Goal: Feedback & Contribution: Contribute content

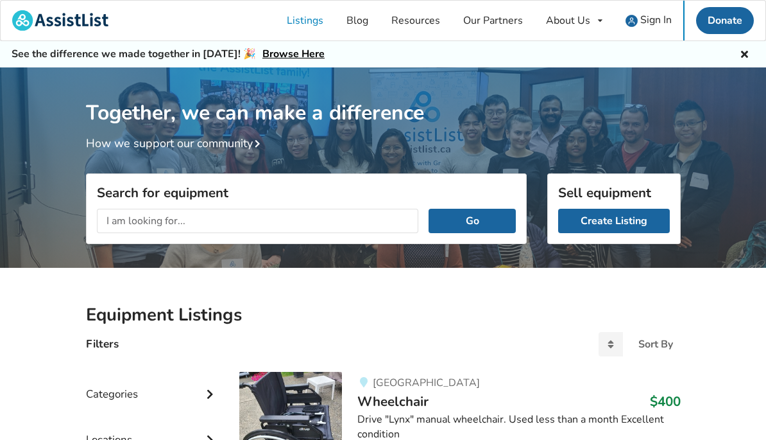
click at [637, 225] on link "Create Listing" at bounding box center [614, 221] width 112 height 24
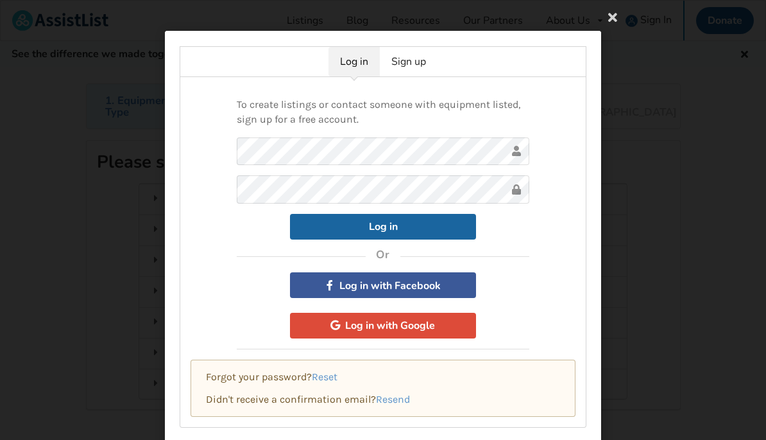
click at [422, 284] on button "Log in with Facebook" at bounding box center [383, 285] width 186 height 26
click at [420, 57] on link "Sign up" at bounding box center [409, 62] width 58 height 30
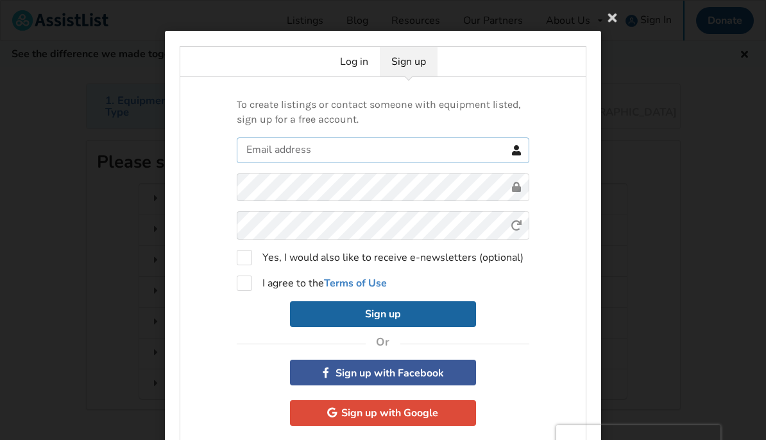
click at [397, 155] on input "text" at bounding box center [383, 150] width 293 height 26
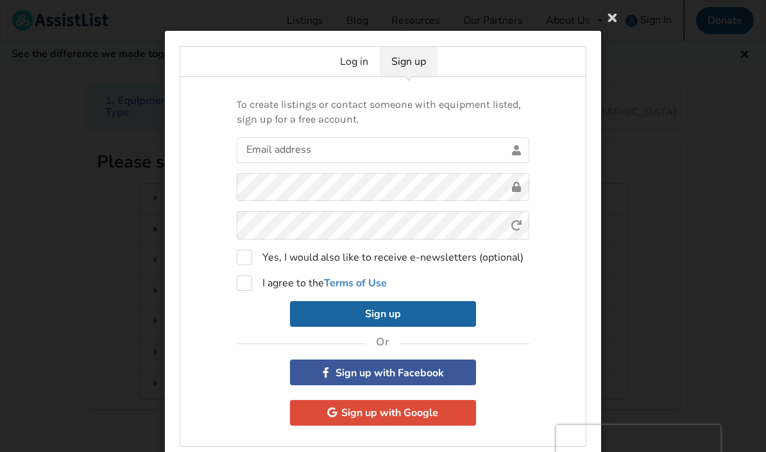
type input "Thornburno@gmail.com"
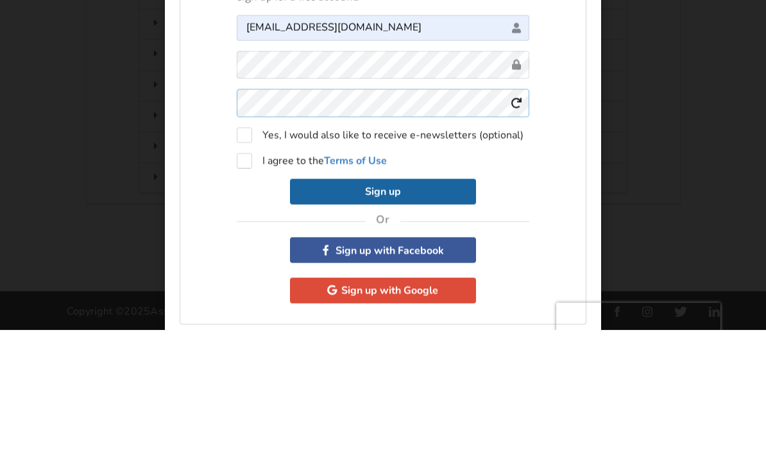
scroll to position [87, 0]
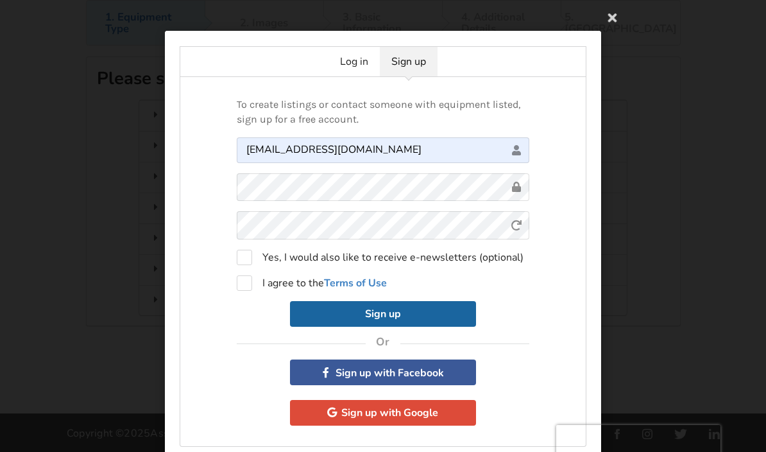
click at [579, 117] on div "To create listings or contact someone with equipment listed, sign up for a free…" at bounding box center [383, 262] width 407 height 370
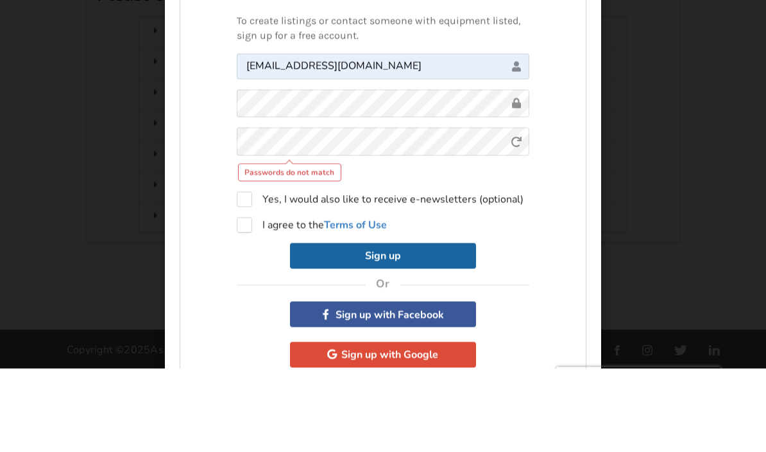
click at [642, 60] on div "Log in Sign up To create listings or contact someone with equipment listed, sig…" at bounding box center [383, 226] width 766 height 452
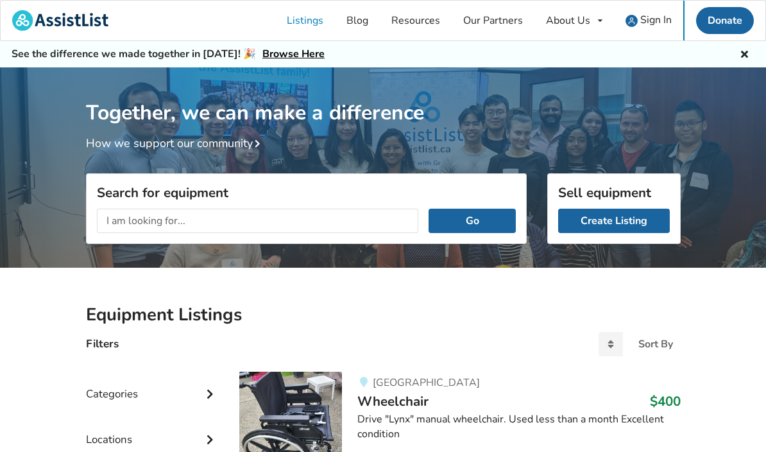
click at [319, 19] on link "Listings" at bounding box center [305, 21] width 60 height 40
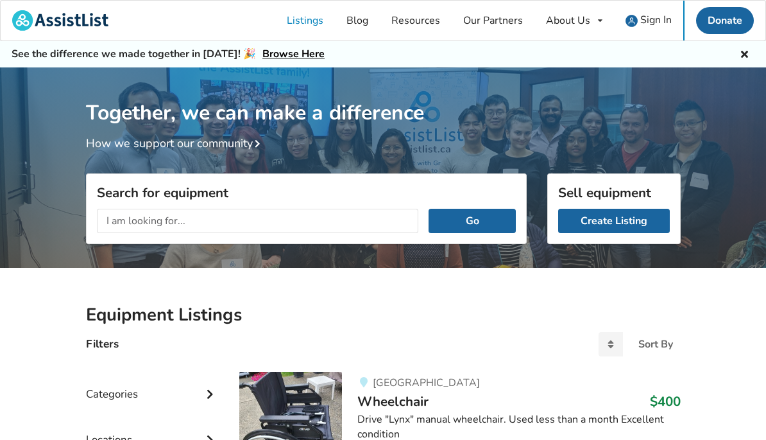
click at [624, 218] on link "Create Listing" at bounding box center [614, 221] width 112 height 24
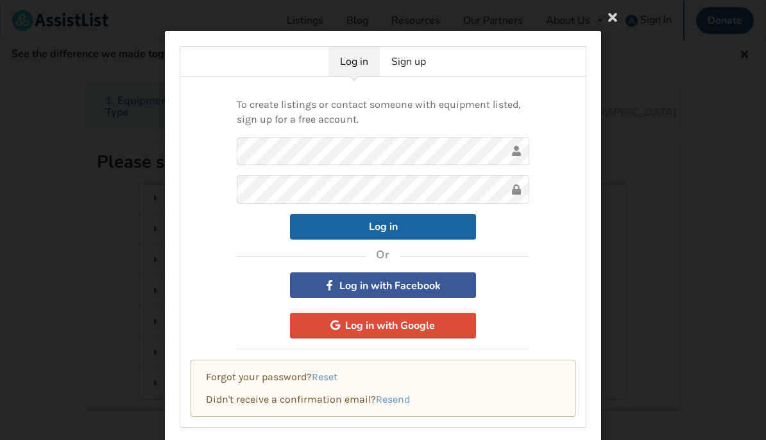
click at [431, 221] on button "Log in" at bounding box center [383, 227] width 186 height 26
click at [331, 377] on link "Reset" at bounding box center [325, 376] width 26 height 12
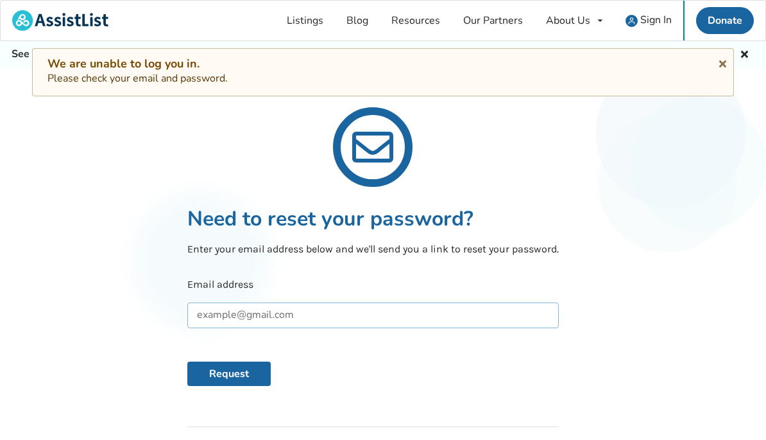
click at [287, 319] on input "text" at bounding box center [373, 315] width 372 height 26
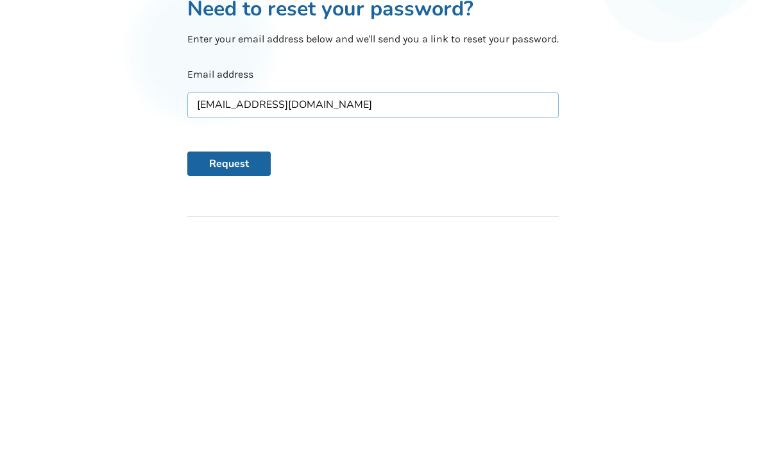
type input "thornburno@gmail.com"
click at [245, 361] on button "Request" at bounding box center [228, 373] width 83 height 24
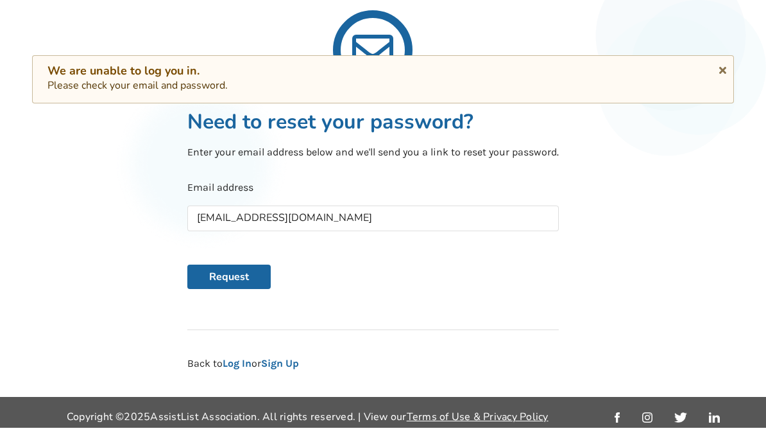
scroll to position [92, 0]
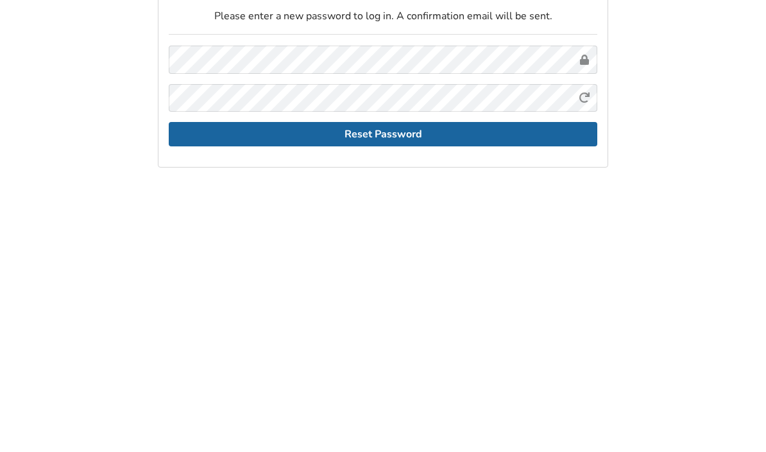
click at [501, 248] on button "Reset Password" at bounding box center [383, 260] width 429 height 24
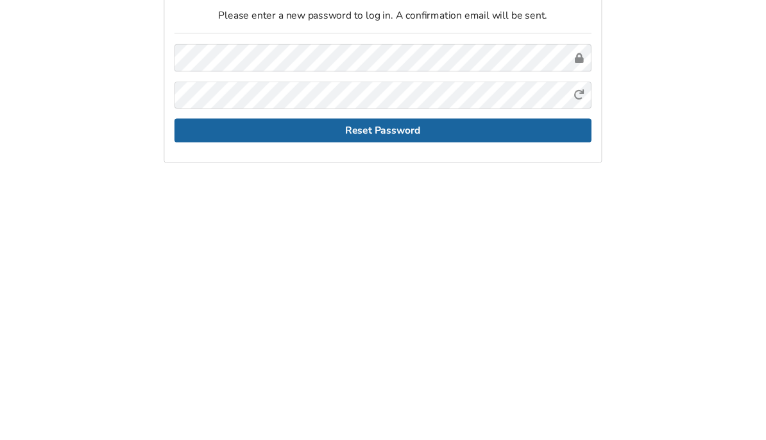
scroll to position [93, 0]
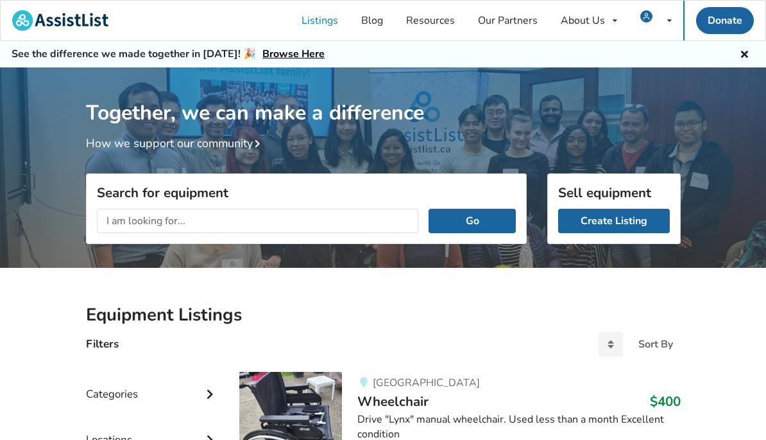
click at [637, 219] on link "Create Listing" at bounding box center [614, 221] width 112 height 24
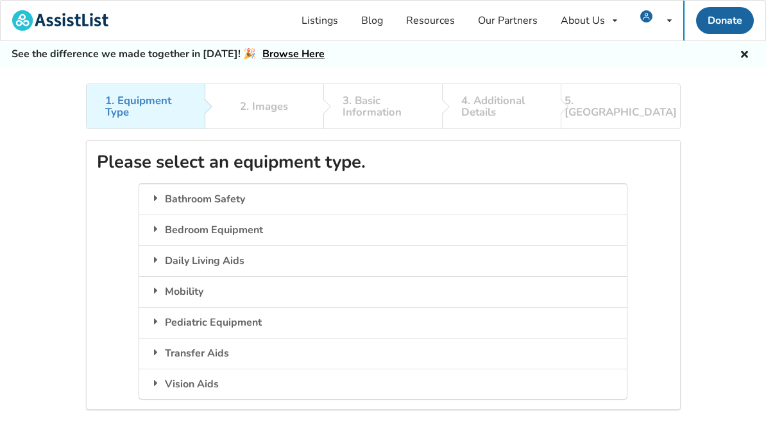
click at [224, 282] on div "Mobility" at bounding box center [382, 291] width 487 height 31
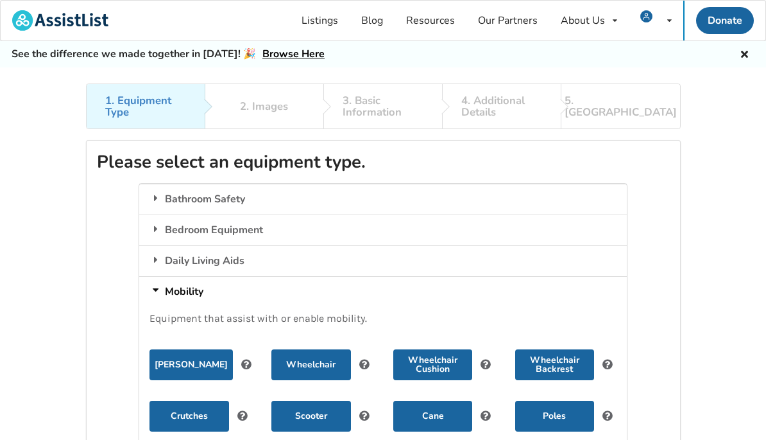
click at [440, 359] on button "Wheelchair Cushion" at bounding box center [432, 364] width 79 height 31
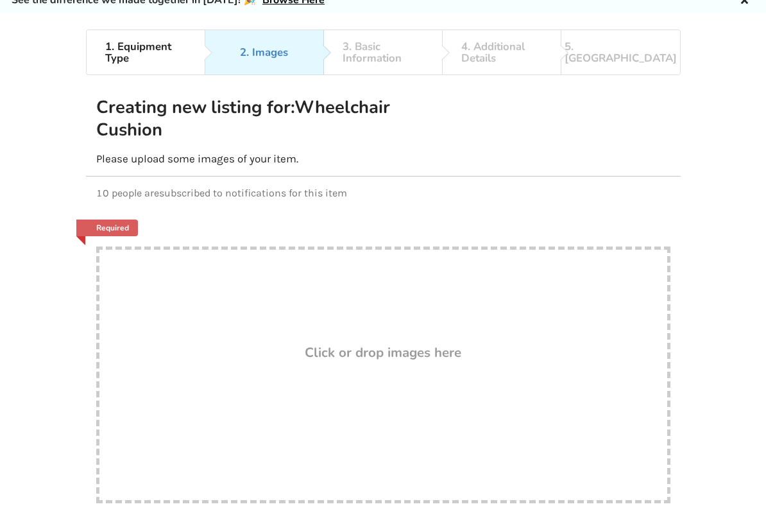
scroll to position [59, 0]
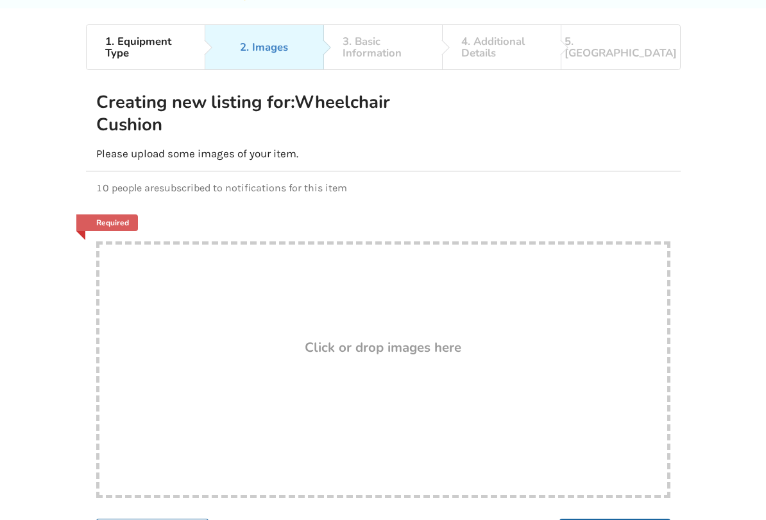
click at [420, 345] on h3 "Click or drop images here" at bounding box center [383, 347] width 157 height 17
type input "C:\fakepath\IMG_0424.jpeg"
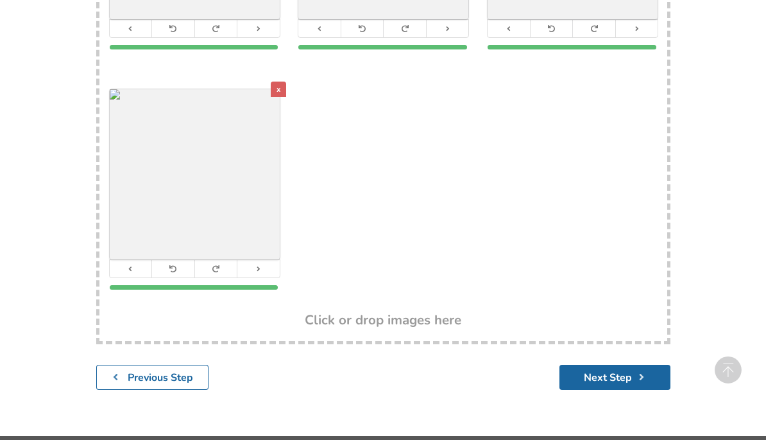
scroll to position [482, 0]
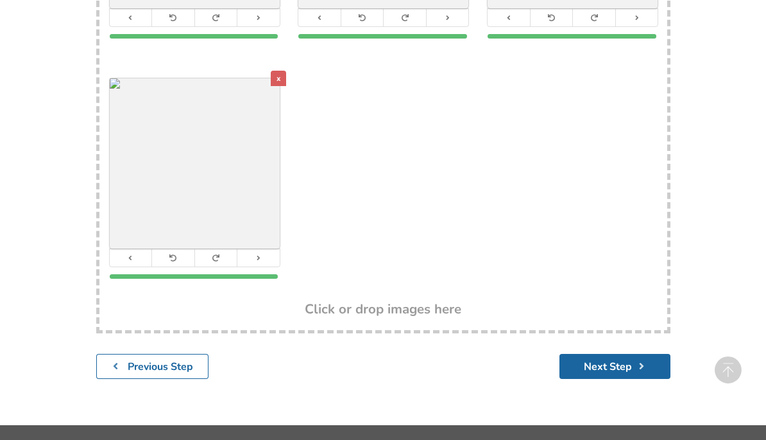
click at [419, 309] on h3 "Click or drop images here" at bounding box center [383, 308] width 157 height 17
click at [426, 314] on h3 "Click or drop images here" at bounding box center [383, 308] width 157 height 17
click at [436, 305] on h3 "Click or drop images here" at bounding box center [383, 308] width 157 height 17
type input "C:\fakepath\IMG_0425.jpeg"
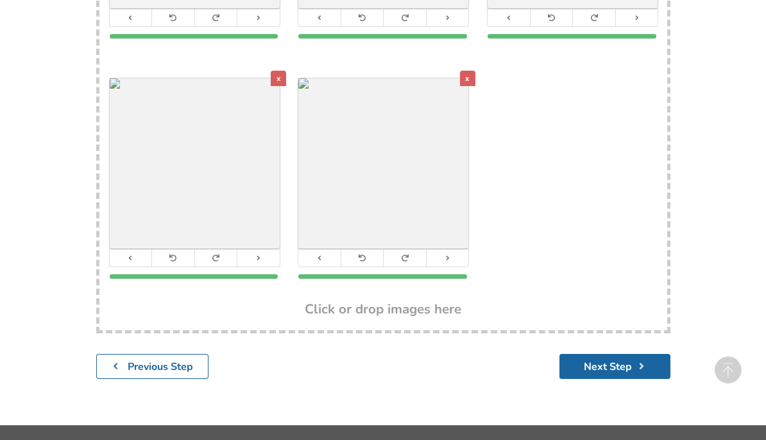
click at [467, 71] on div "x" at bounding box center [467, 78] width 15 height 15
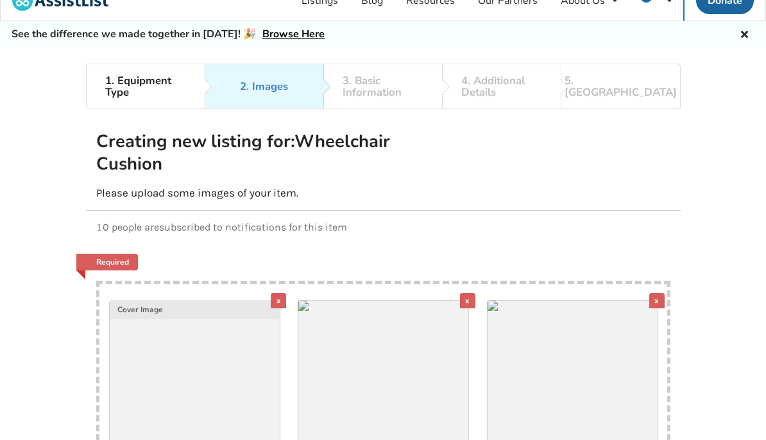
scroll to position [0, 0]
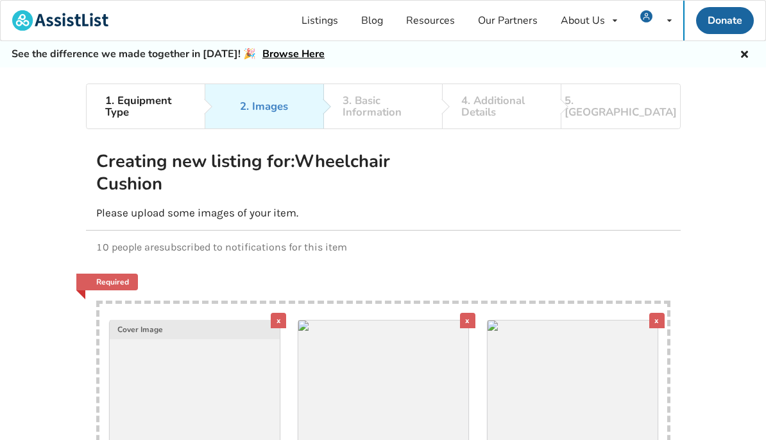
click at [409, 102] on div "1. Equipment Type 2. Images 3. Basic Information 4. Additional Details 5. Previ…" at bounding box center [383, 106] width 595 height 46
click at [386, 107] on div "1. Equipment Type 2. Images 3. Basic Information 4. Additional Details 5. Previ…" at bounding box center [383, 106] width 595 height 46
click at [168, 118] on link "1. Equipment Type" at bounding box center [146, 106] width 119 height 44
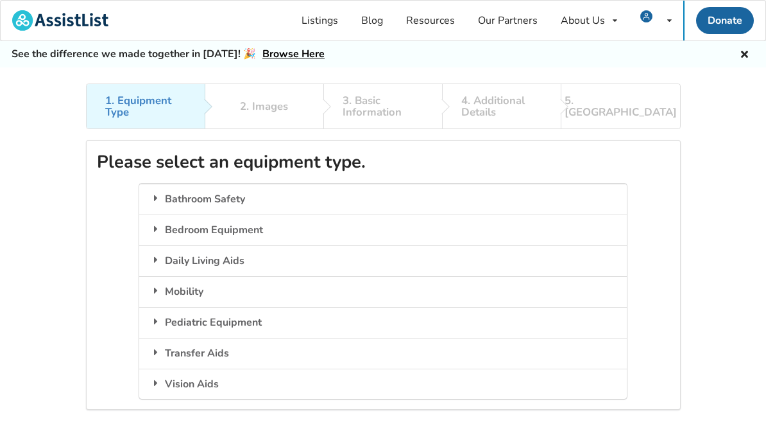
click at [296, 291] on div "Mobility" at bounding box center [382, 291] width 487 height 31
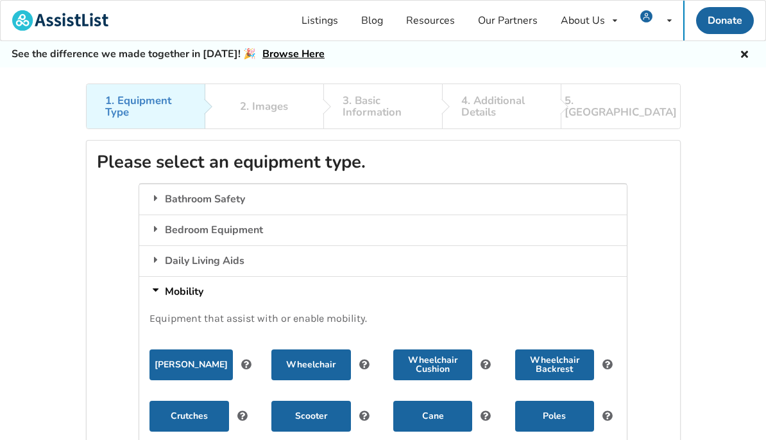
click at [442, 369] on button "Wheelchair Cushion" at bounding box center [432, 364] width 79 height 31
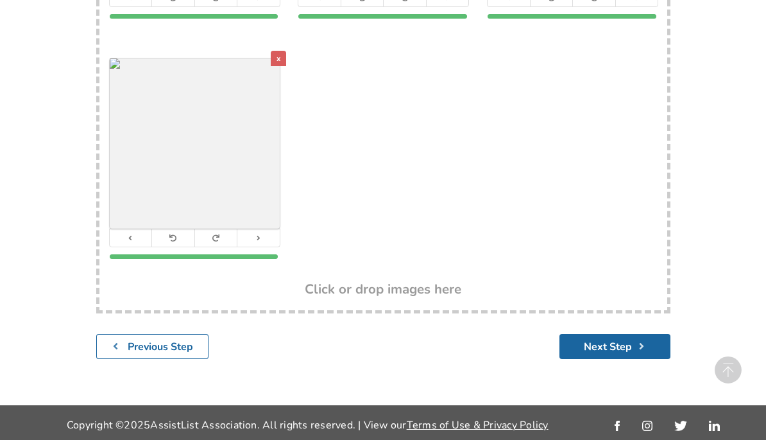
scroll to position [504, 0]
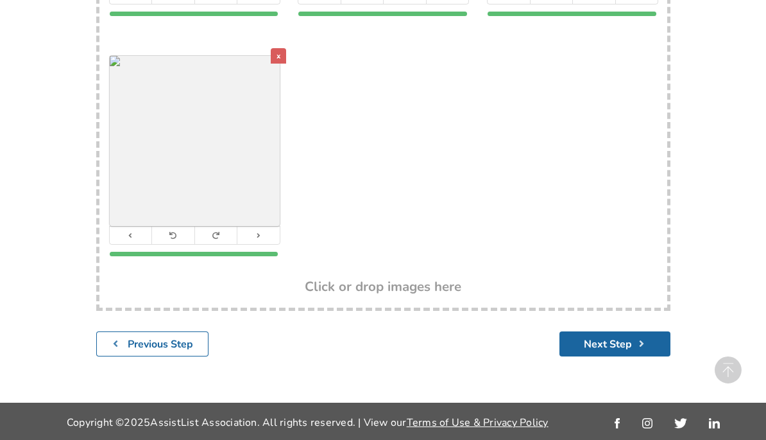
click at [623, 341] on button "Next Step" at bounding box center [615, 343] width 111 height 25
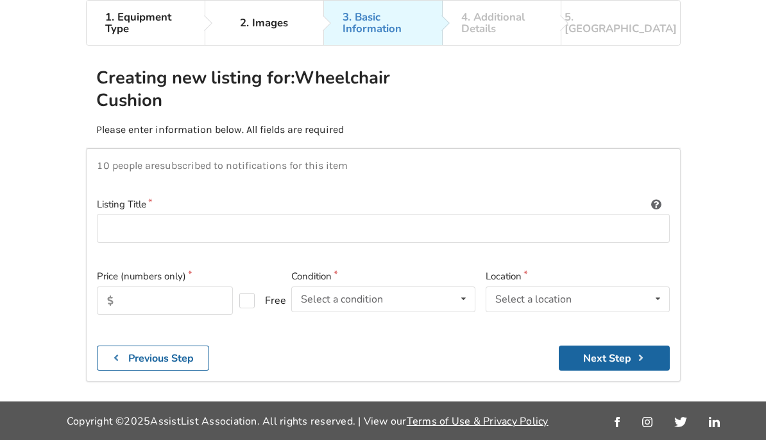
scroll to position [119, 0]
click at [168, 214] on input at bounding box center [383, 228] width 573 height 29
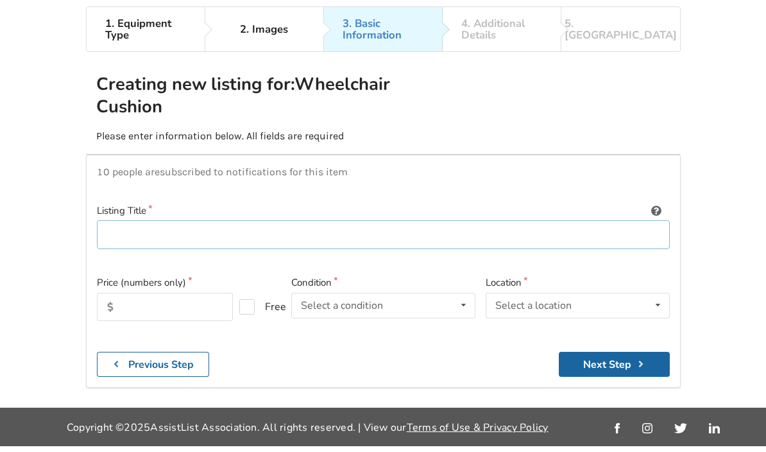
scroll to position [107, 0]
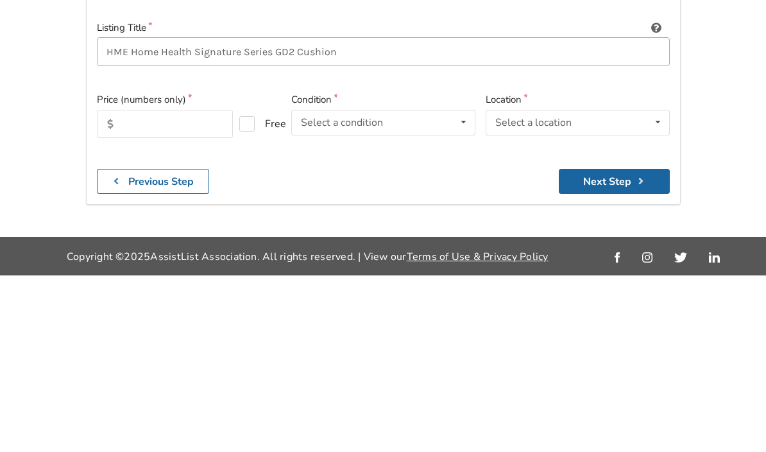
type input "HME Home Health Signature Series GD2 Cushion"
click at [167, 286] on input "text" at bounding box center [165, 300] width 137 height 28
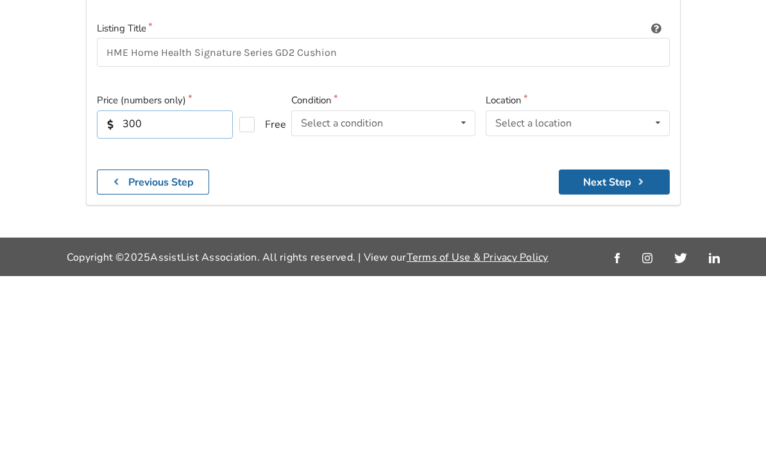
type input "300"
click at [378, 294] on div "Select a condition" at bounding box center [342, 299] width 82 height 10
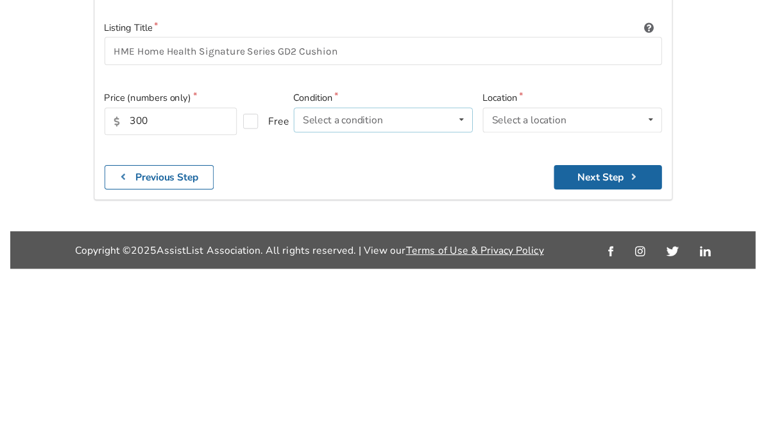
scroll to position [119, 0]
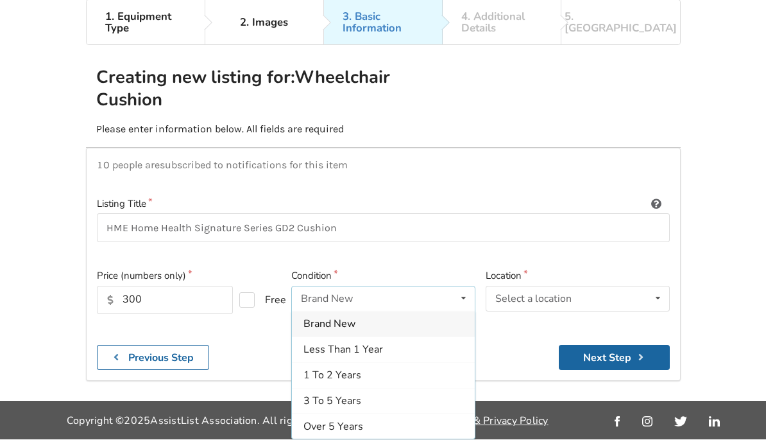
click at [348, 393] on span "3 To 5 Years" at bounding box center [333, 400] width 58 height 14
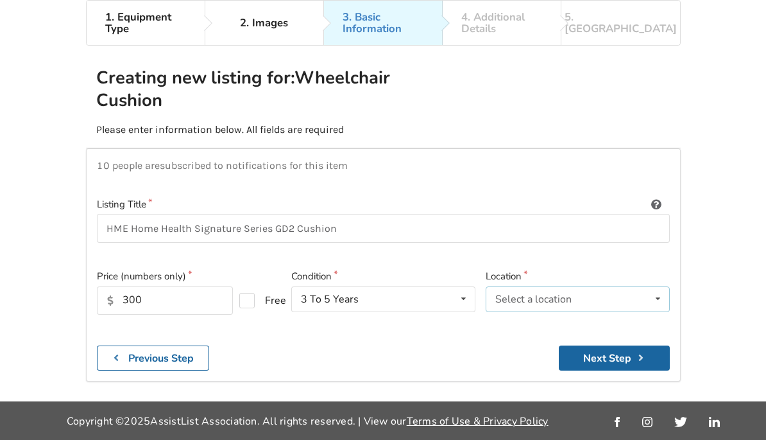
click at [639, 286] on div "Select a location Abbotsford Burnaby Chilliwack Coquitlam Delta Langley Maple R…" at bounding box center [578, 299] width 184 height 26
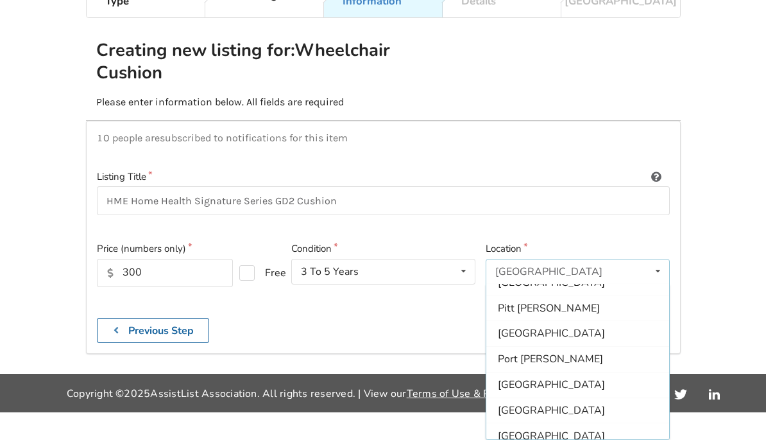
scroll to position [333, 0]
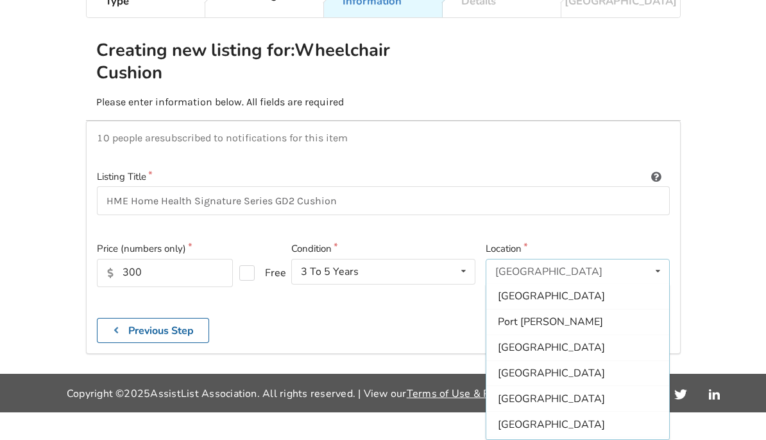
click at [524, 360] on div "[GEOGRAPHIC_DATA]" at bounding box center [577, 373] width 183 height 26
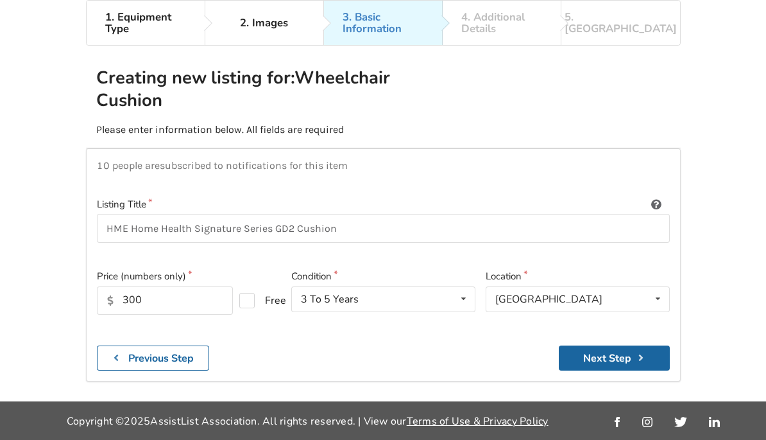
click at [615, 345] on button "Next Step" at bounding box center [614, 357] width 111 height 25
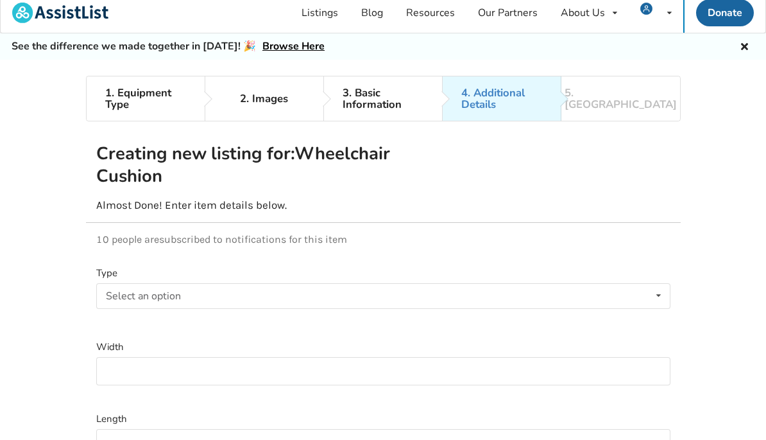
scroll to position [6, 0]
